Goal: Transaction & Acquisition: Purchase product/service

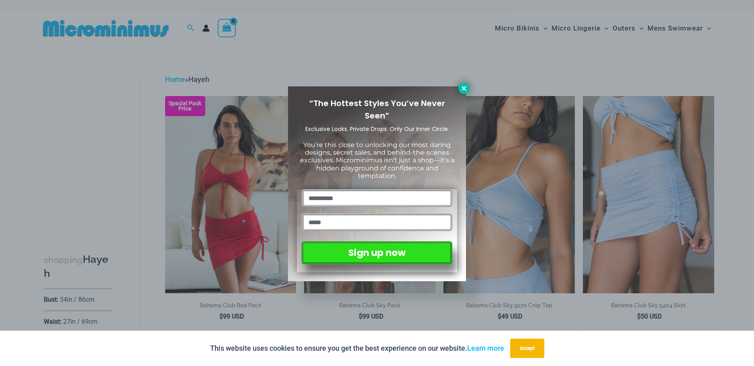
click at [467, 89] on icon at bounding box center [463, 88] width 7 height 7
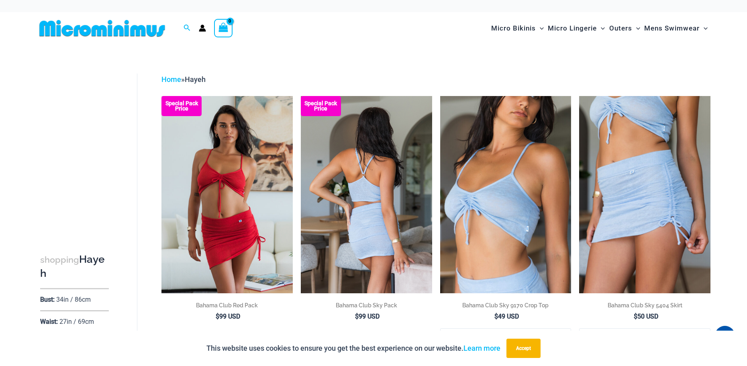
click at [387, 175] on img at bounding box center [366, 194] width 131 height 197
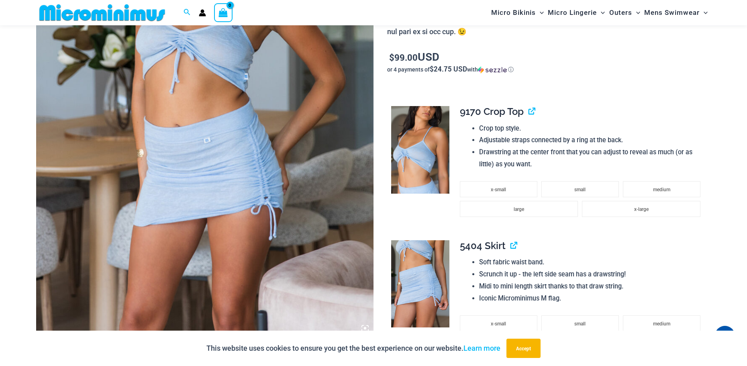
scroll to position [250, 0]
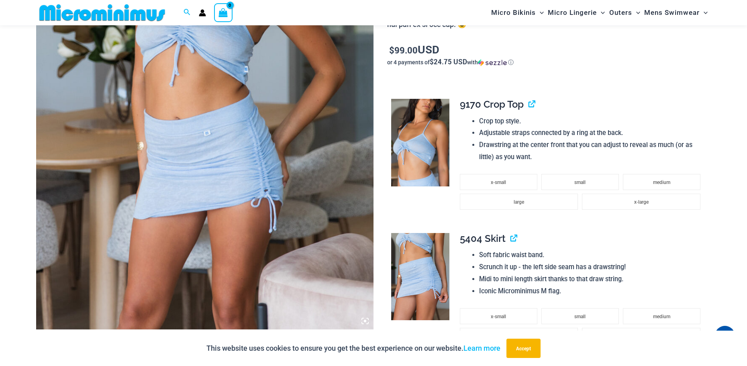
click at [416, 141] on img at bounding box center [420, 143] width 58 height 88
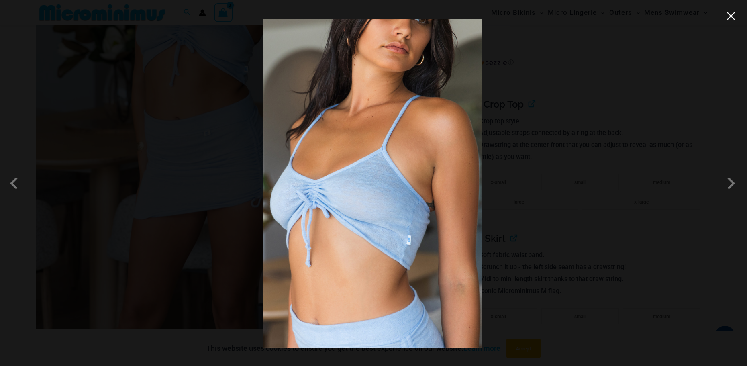
click at [733, 20] on button "Close" at bounding box center [731, 16] width 12 height 12
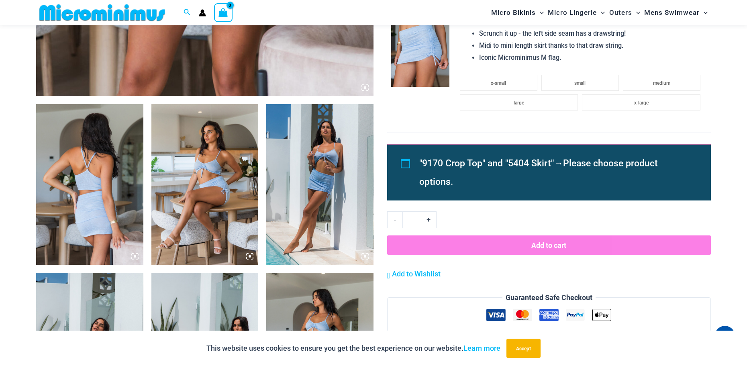
scroll to position [487, 0]
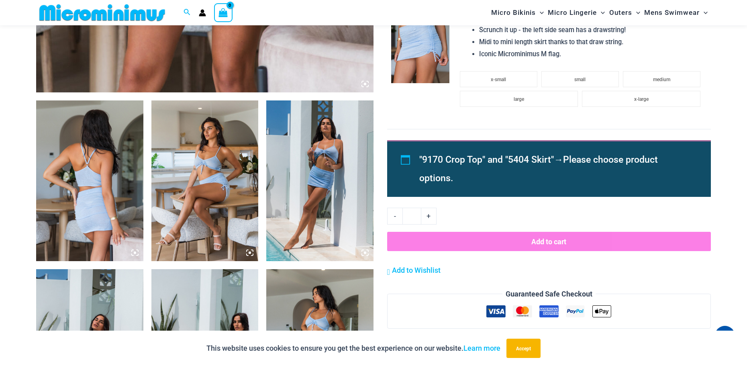
click at [101, 198] on img at bounding box center [89, 180] width 107 height 161
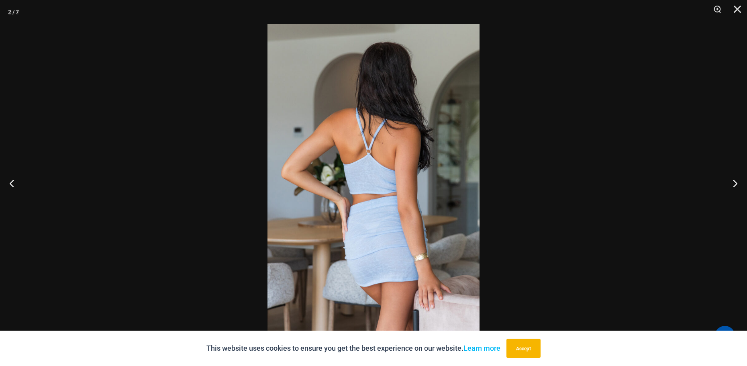
click at [378, 251] on img at bounding box center [374, 183] width 212 height 318
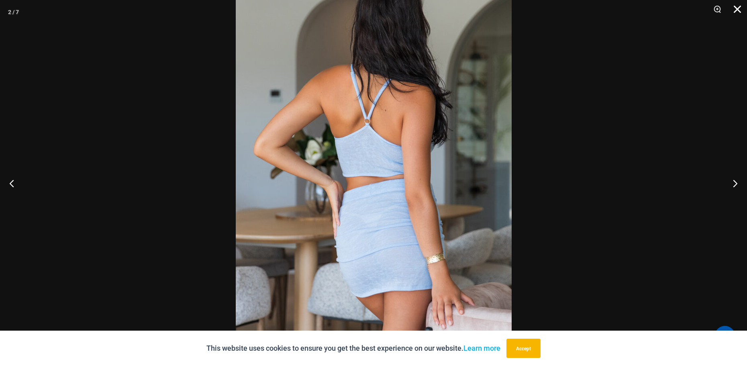
click at [739, 11] on button "Close" at bounding box center [735, 12] width 20 height 24
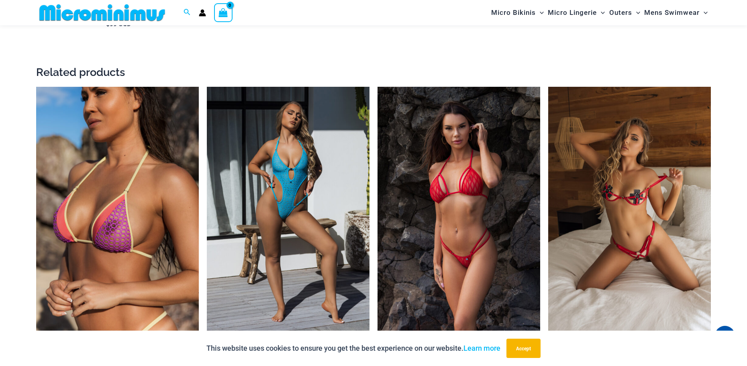
scroll to position [1293, 0]
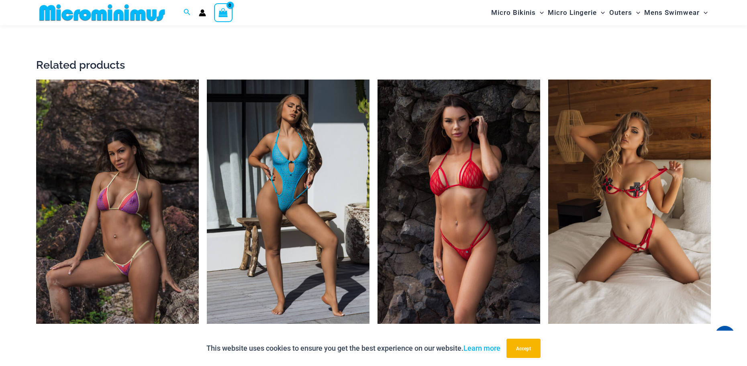
click at [139, 127] on img at bounding box center [117, 202] width 163 height 244
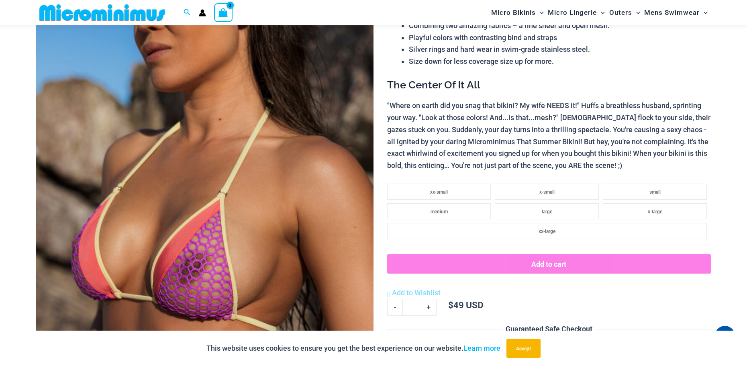
scroll to position [70, 0]
